Goal: Task Accomplishment & Management: Complete application form

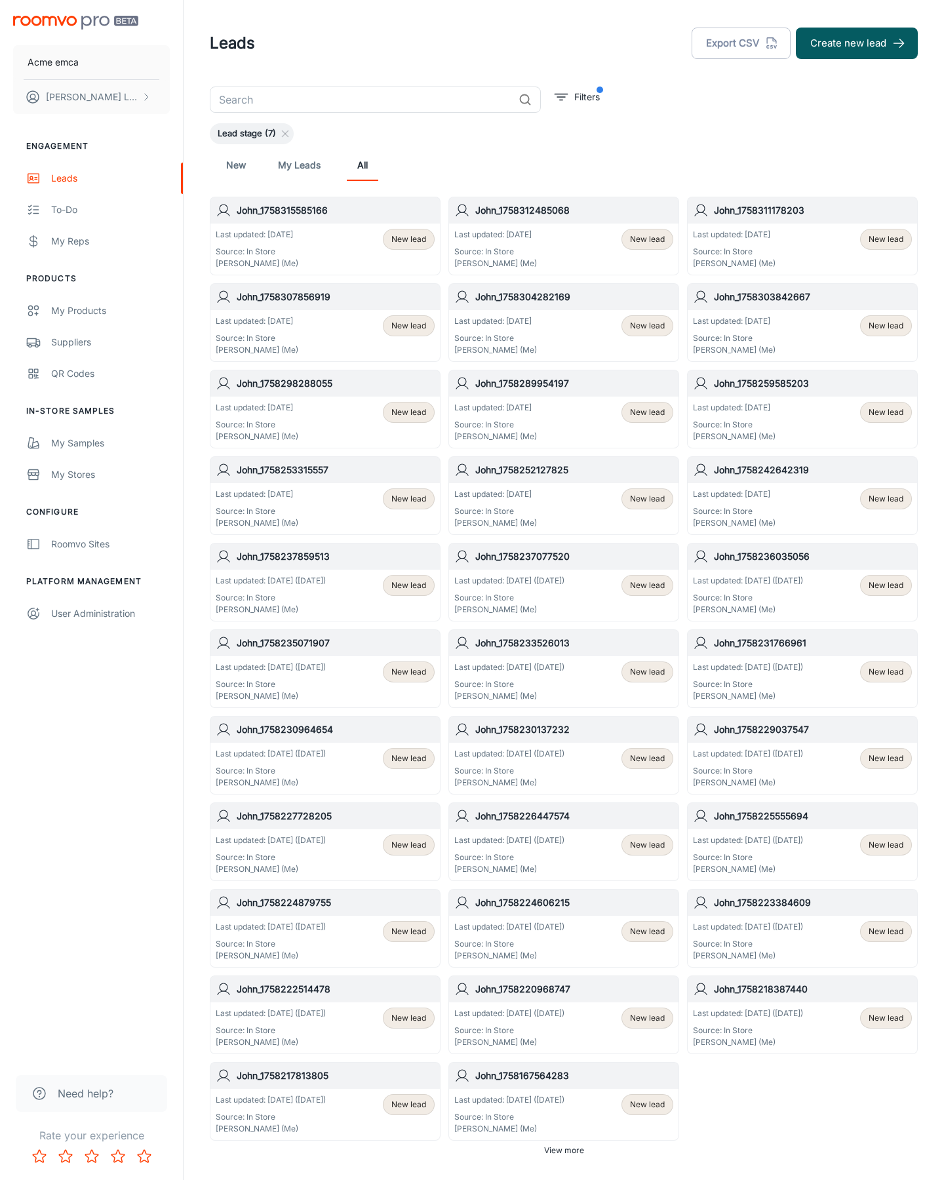
click at [857, 43] on button "Create new lead" at bounding box center [857, 43] width 122 height 31
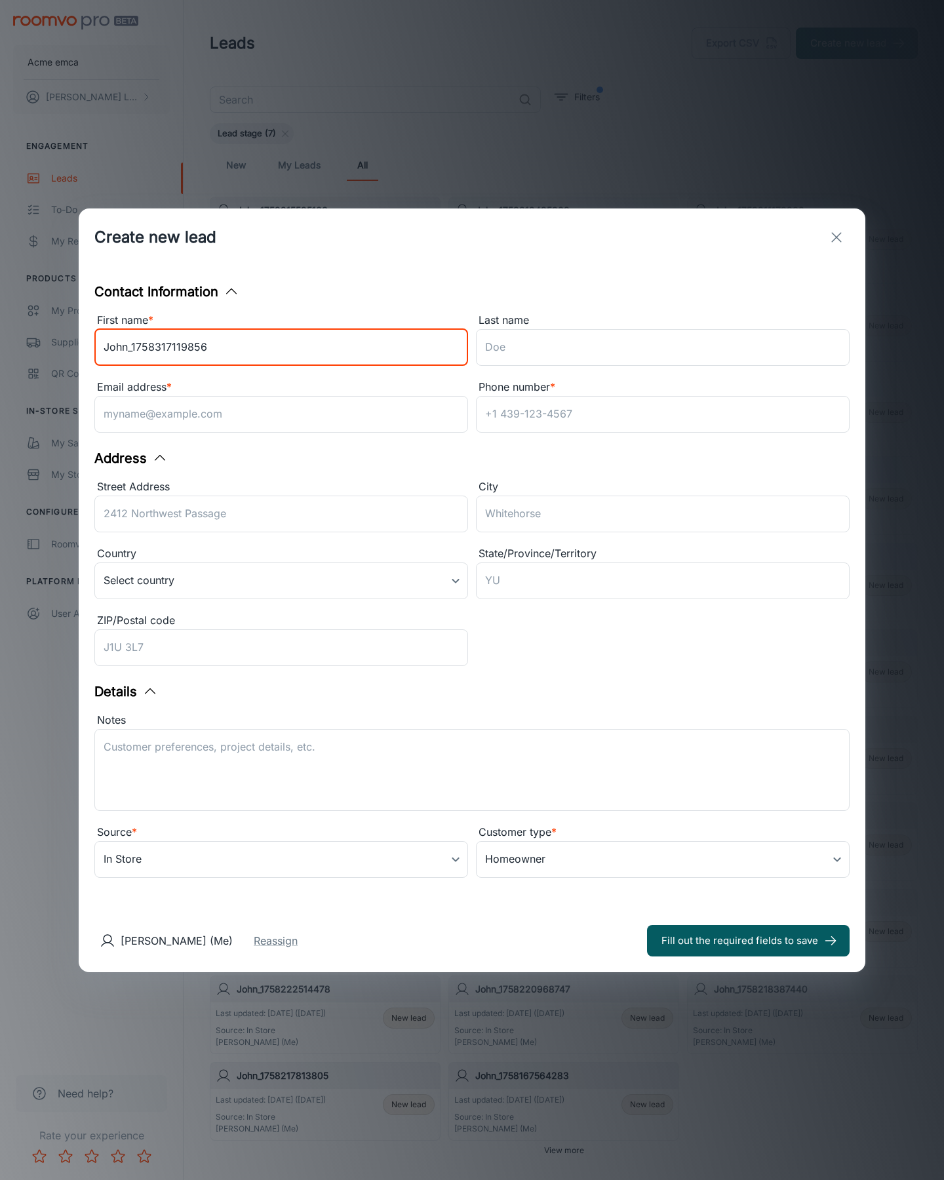
type input "John_1758317119856"
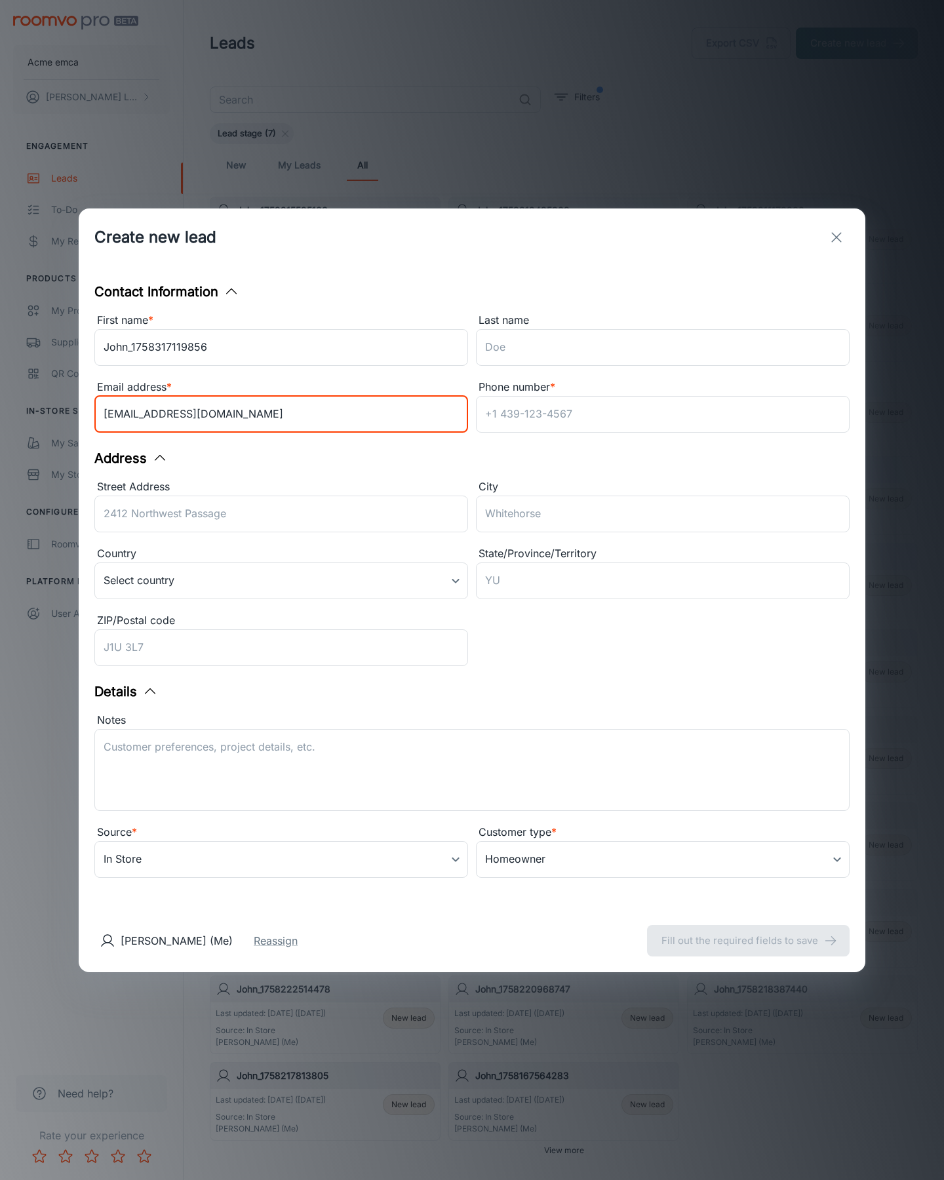
type input "[EMAIL_ADDRESS][DOMAIN_NAME]"
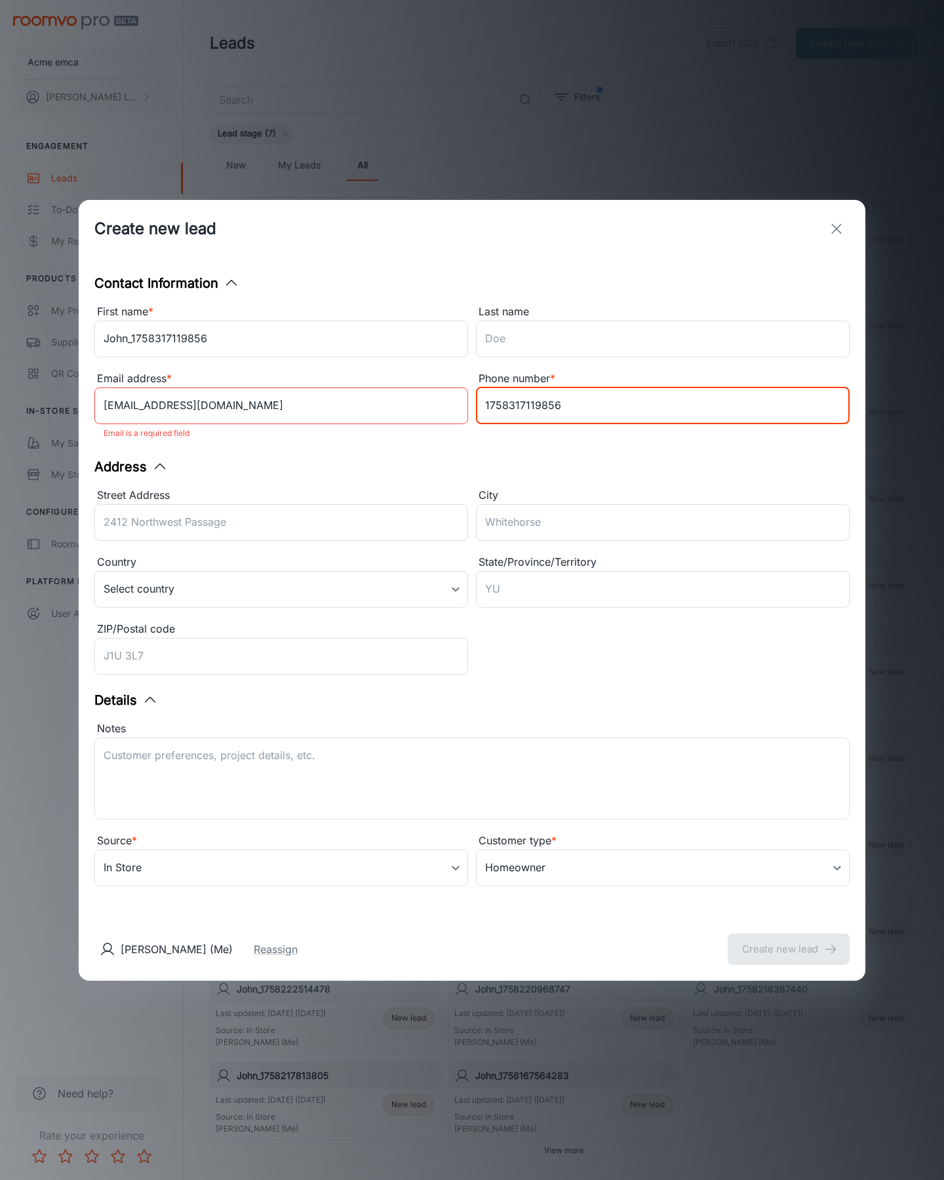
type input "1758317119856"
click at [789, 940] on button "Create new lead" at bounding box center [789, 949] width 122 height 31
